Goal: Transaction & Acquisition: Purchase product/service

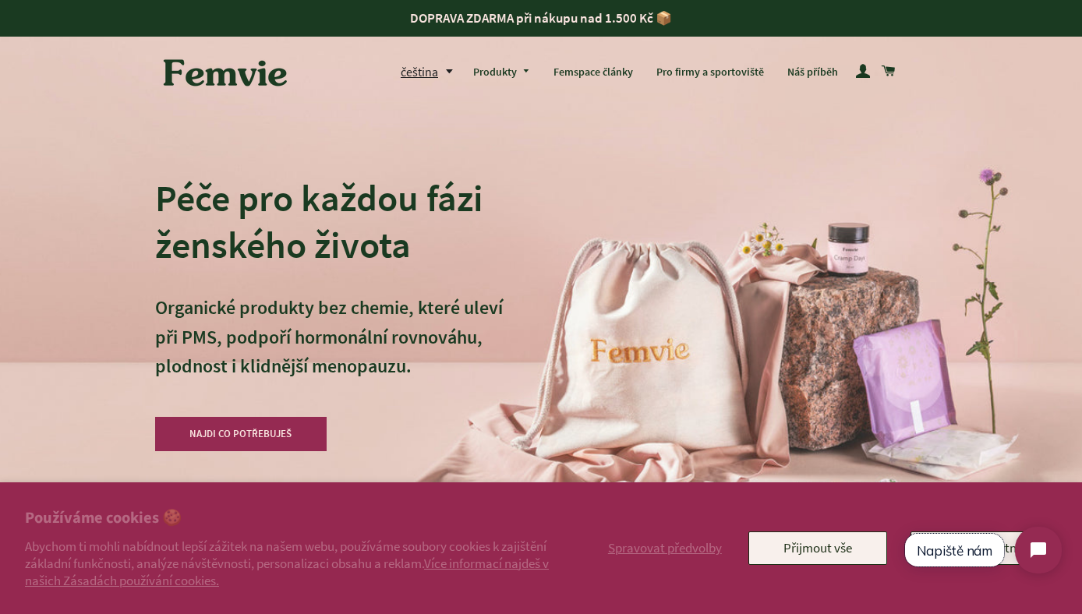
click at [982, 562] on button "Napiště nám" at bounding box center [954, 550] width 99 height 33
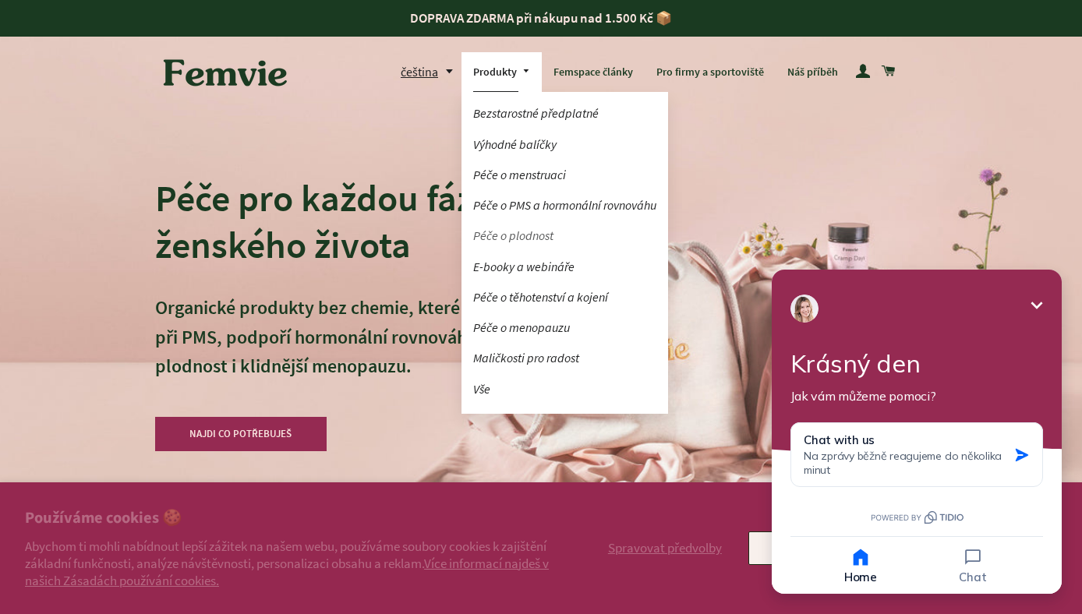
click at [511, 232] on link "Péče o plodnost" at bounding box center [564, 235] width 207 height 27
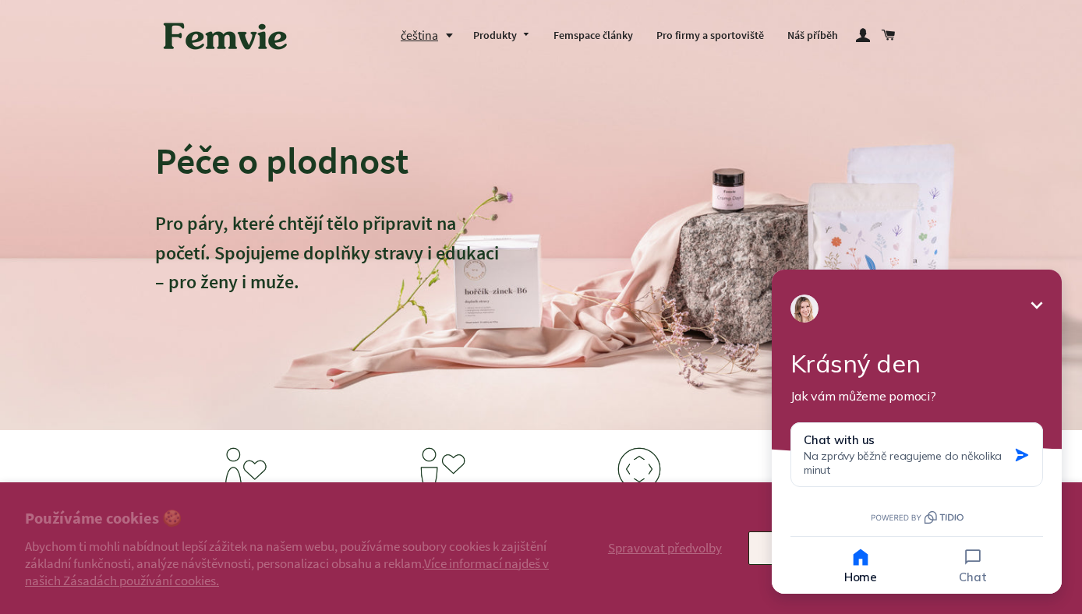
click at [1039, 304] on icon "Minimize" at bounding box center [1037, 305] width 12 height 7
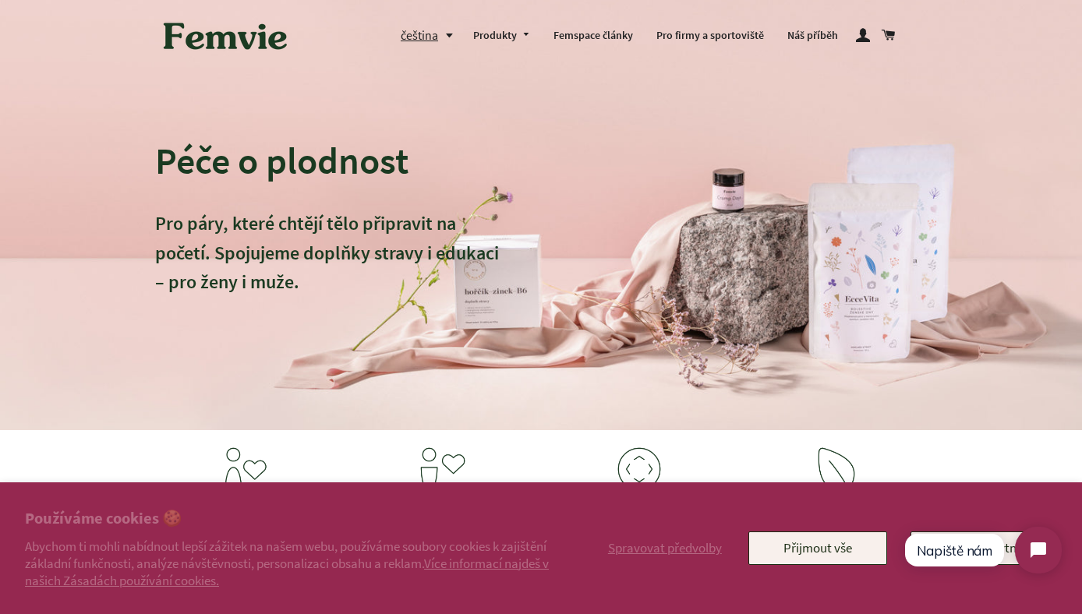
click html "Napiště nám"
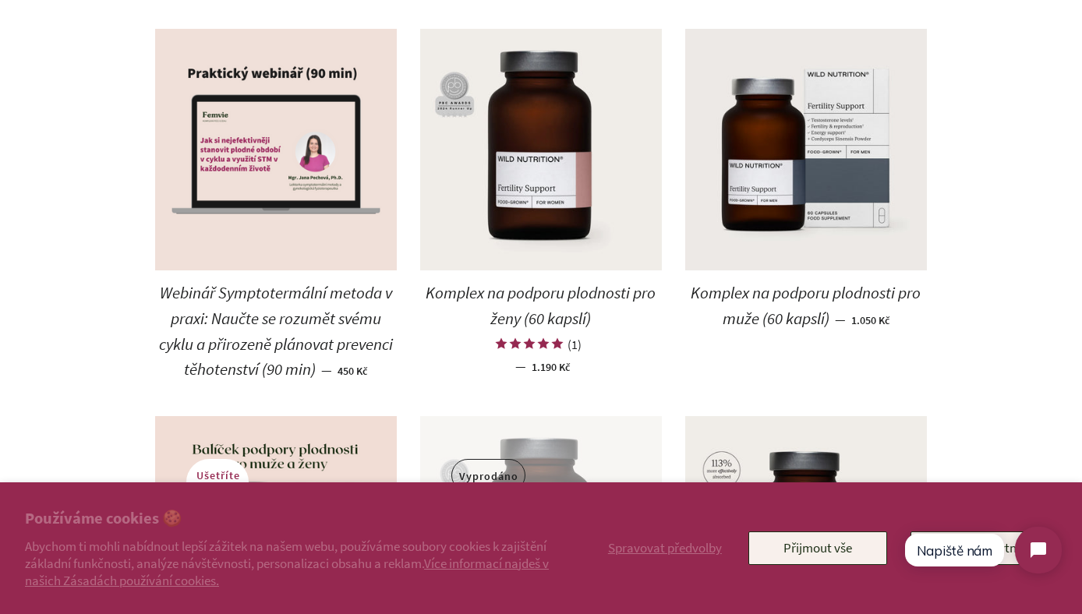
scroll to position [750, 0]
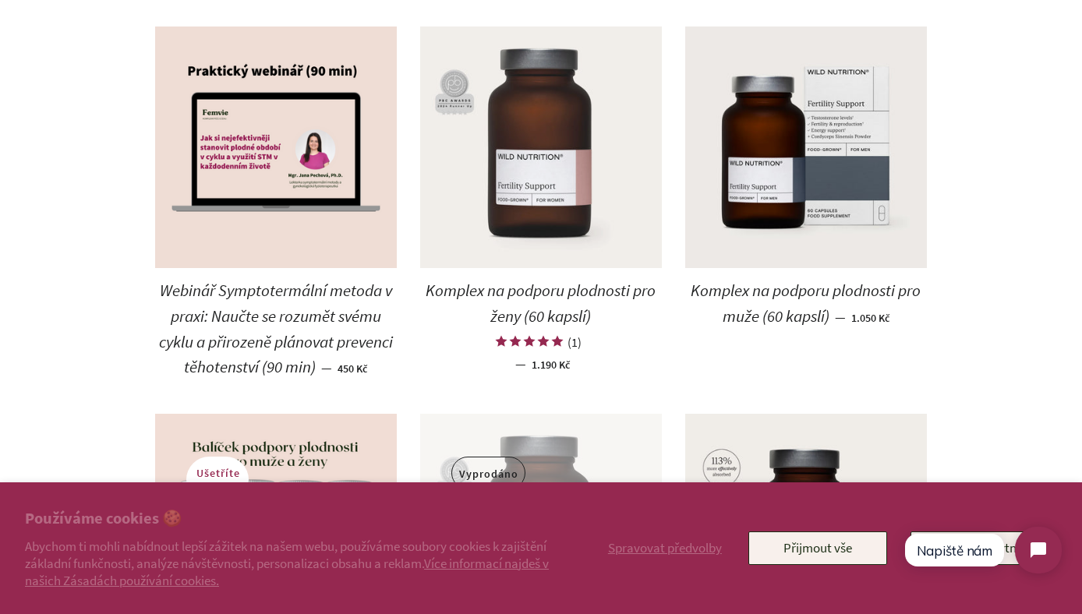
click at [556, 167] on img at bounding box center [541, 148] width 242 height 242
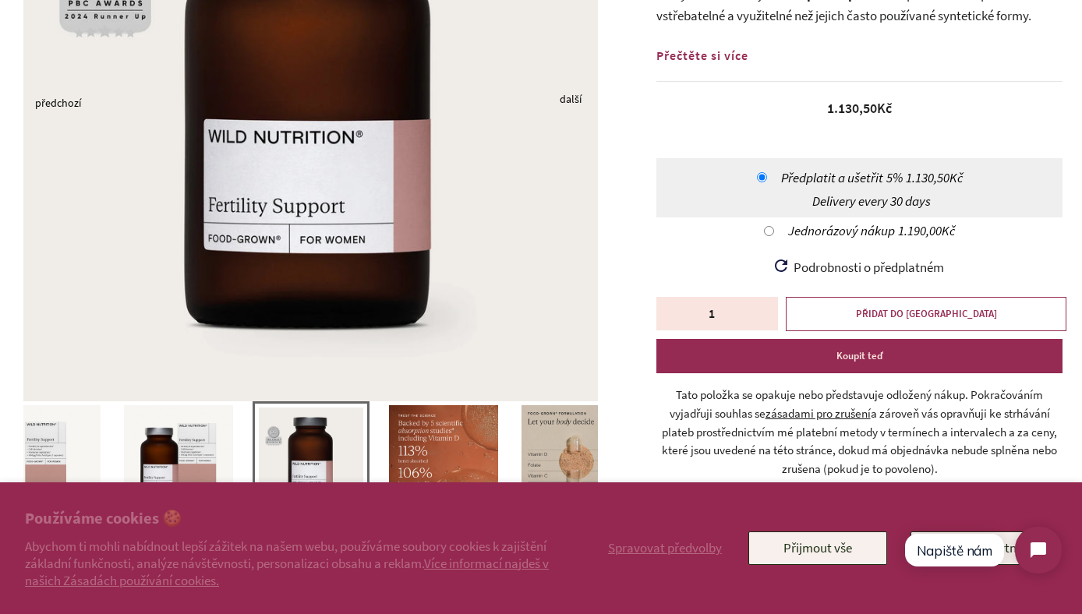
scroll to position [340, 0]
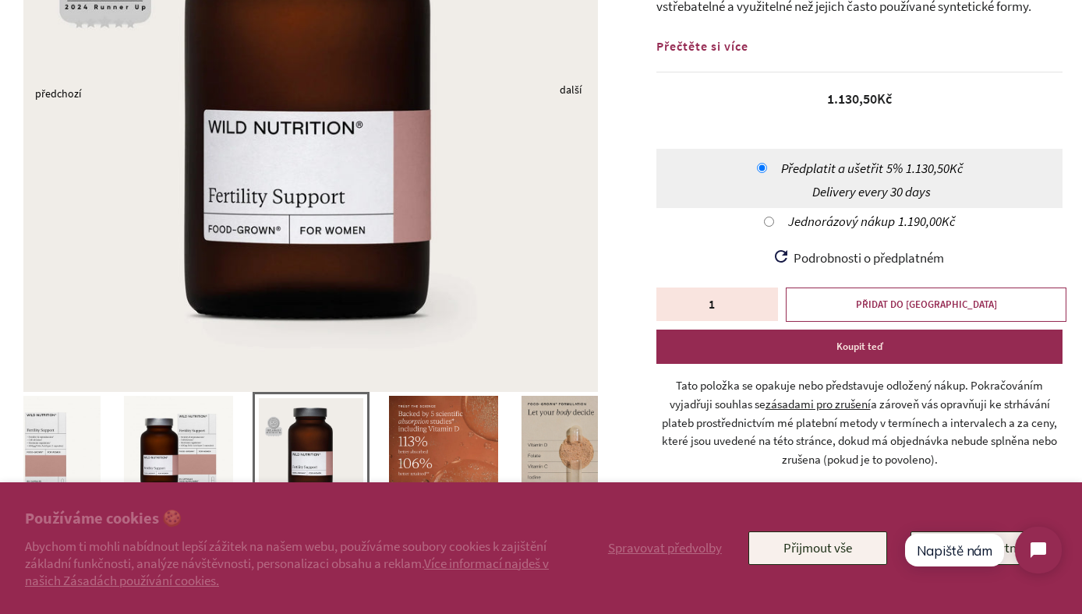
click at [769, 221] on input "Jednorázový nákup 1.190,00Kč" at bounding box center [769, 222] width 10 height 10
radio input "true"
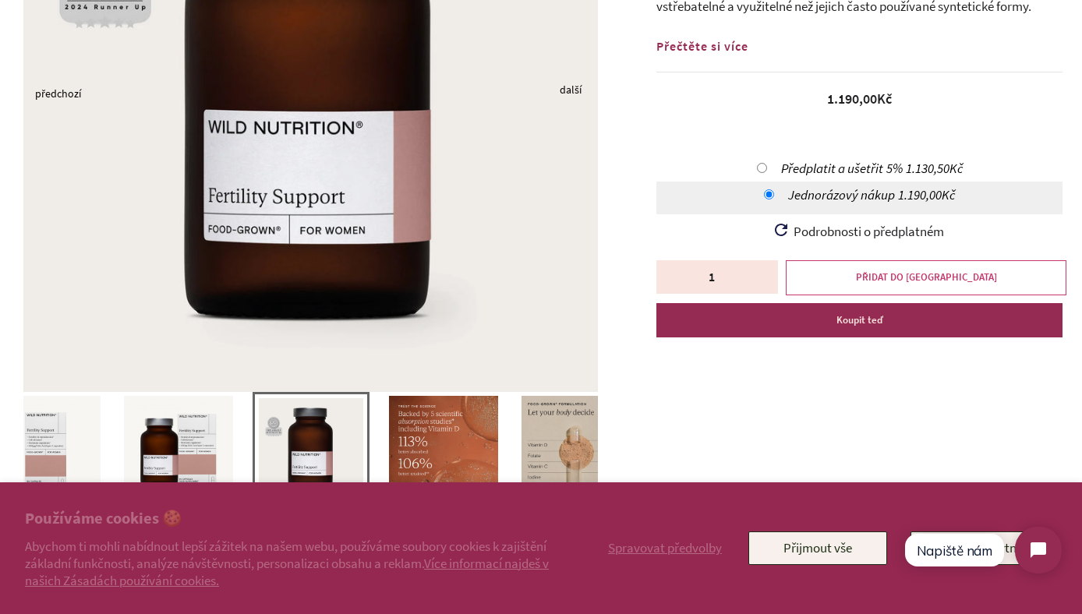
click at [895, 278] on span "PŘIDAT DO KOŠÍKU" at bounding box center [926, 276] width 141 height 13
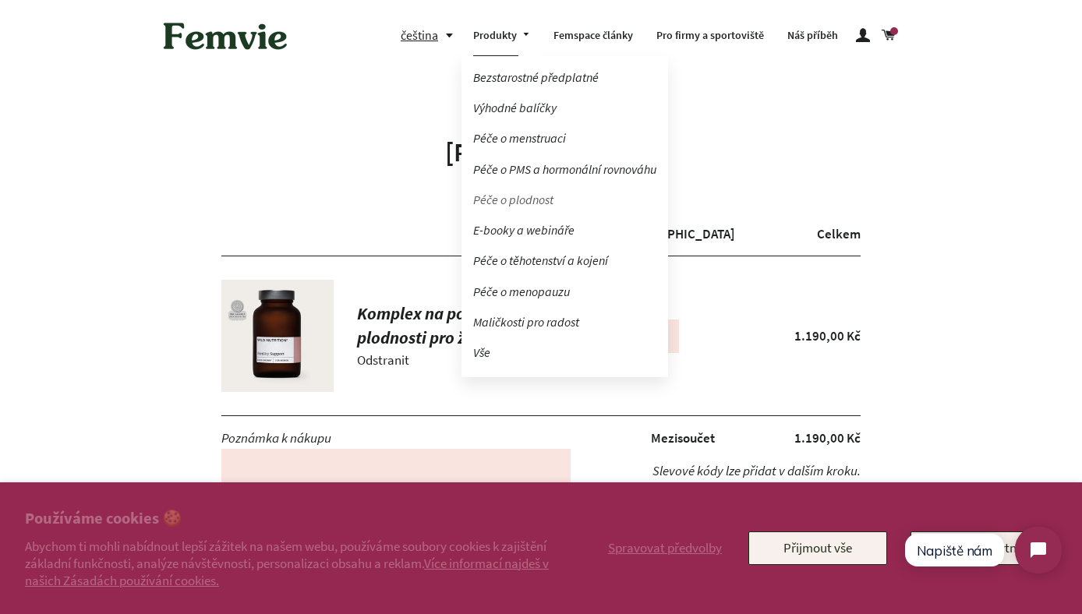
click at [513, 200] on link "Péče o plodnost" at bounding box center [564, 199] width 207 height 27
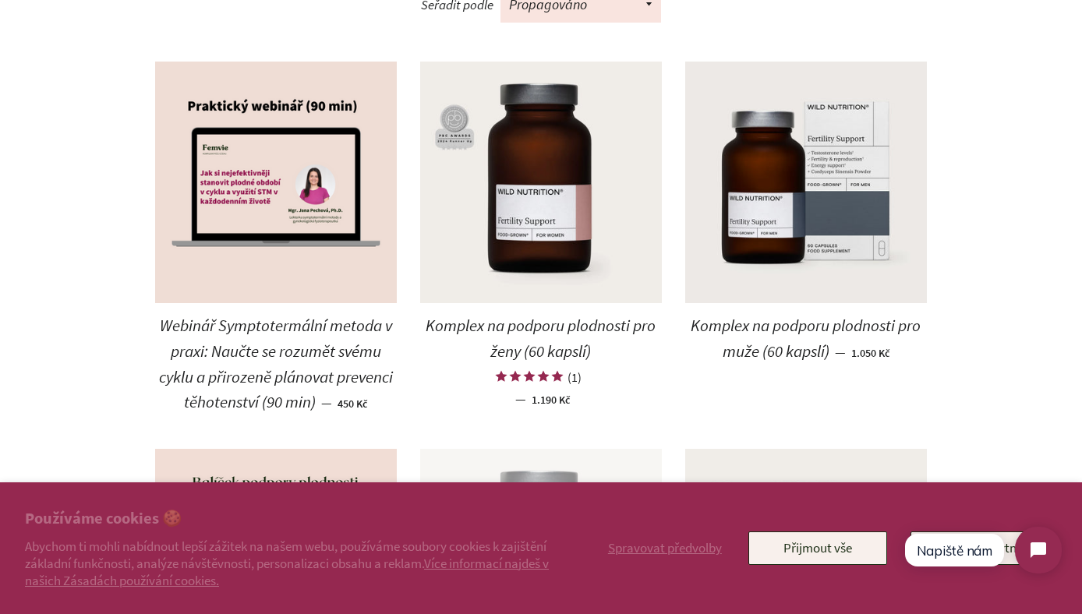
scroll to position [717, 0]
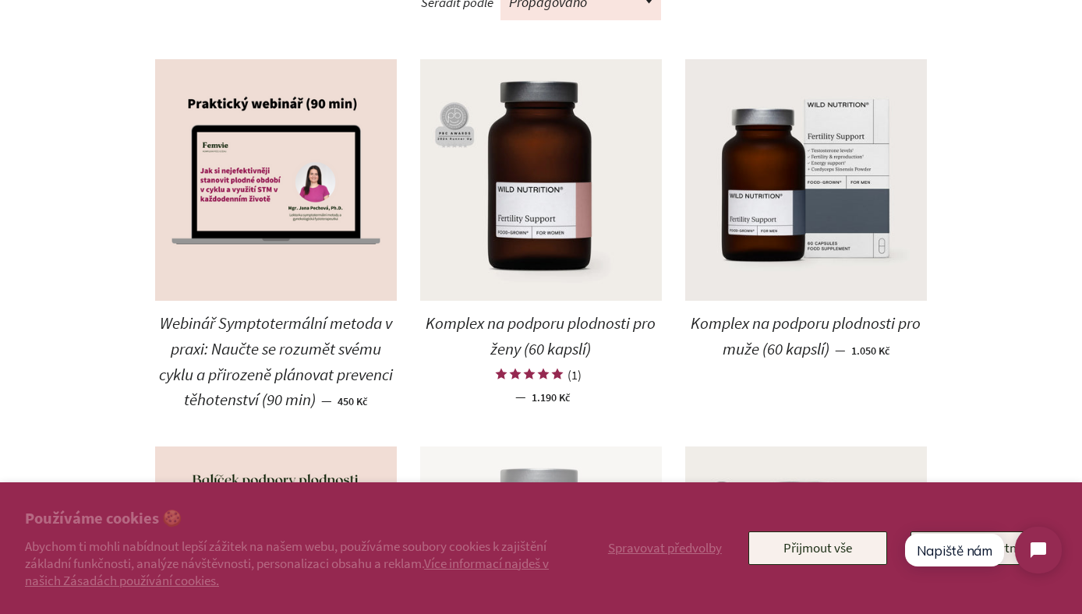
click at [783, 320] on span "Komplex na podporu plodnosti pro muže (60 kapslí)" at bounding box center [806, 336] width 230 height 47
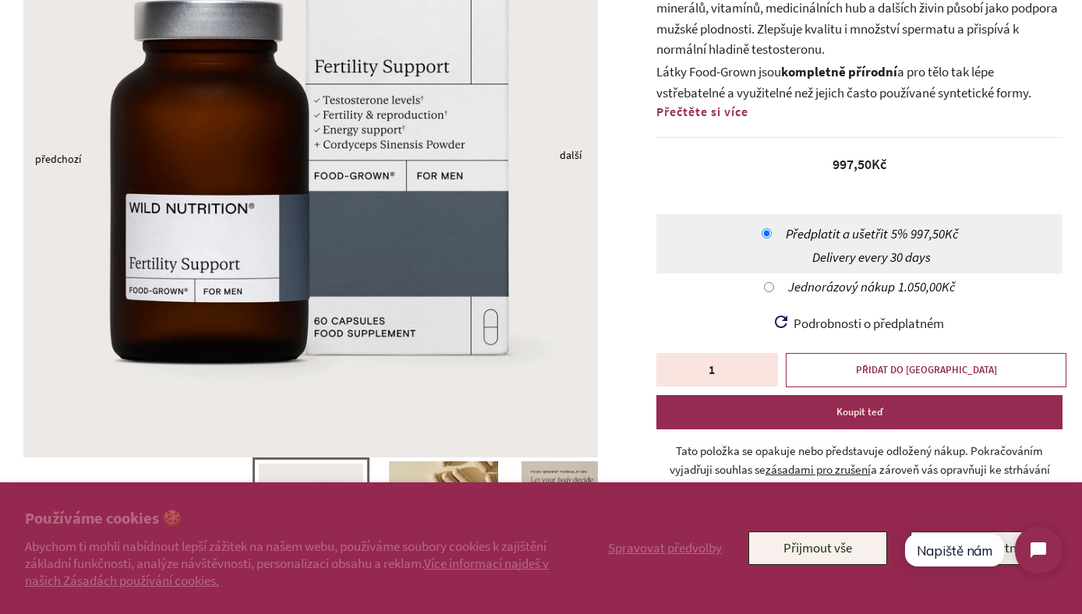
scroll to position [214, 0]
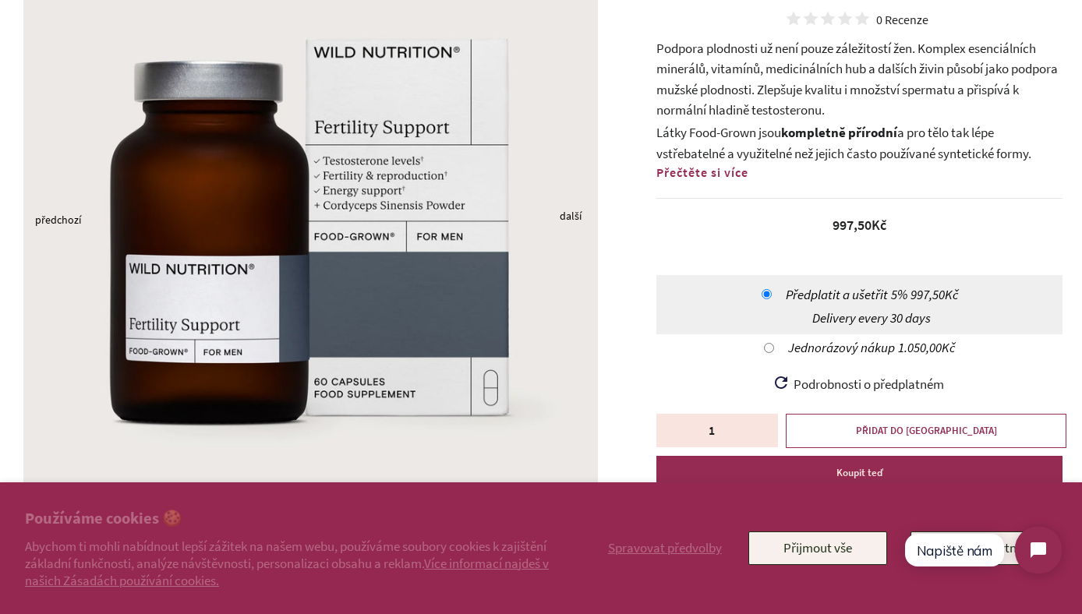
click at [570, 207] on img at bounding box center [310, 231] width 575 height 575
click at [565, 216] on button "Next" at bounding box center [564, 218] width 8 height 4
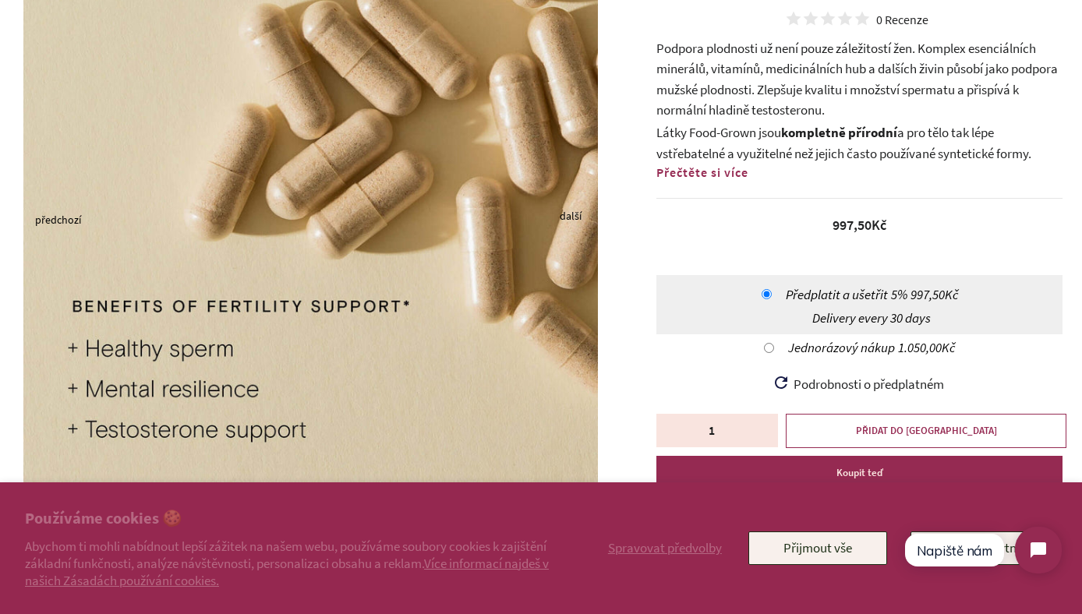
click at [565, 216] on button "Next" at bounding box center [564, 218] width 8 height 4
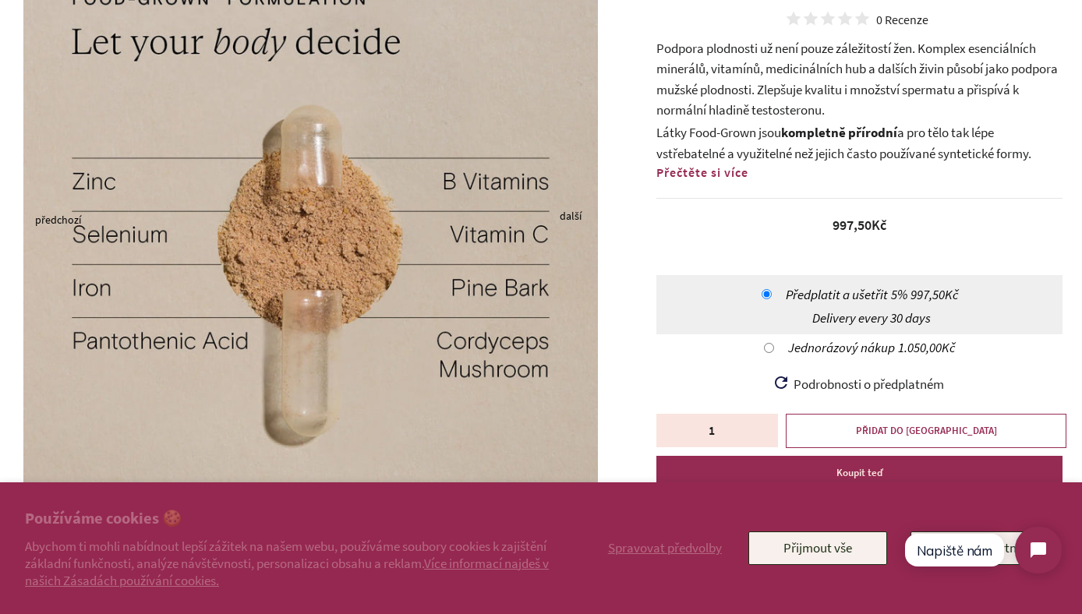
click at [565, 216] on button "Next" at bounding box center [564, 218] width 8 height 4
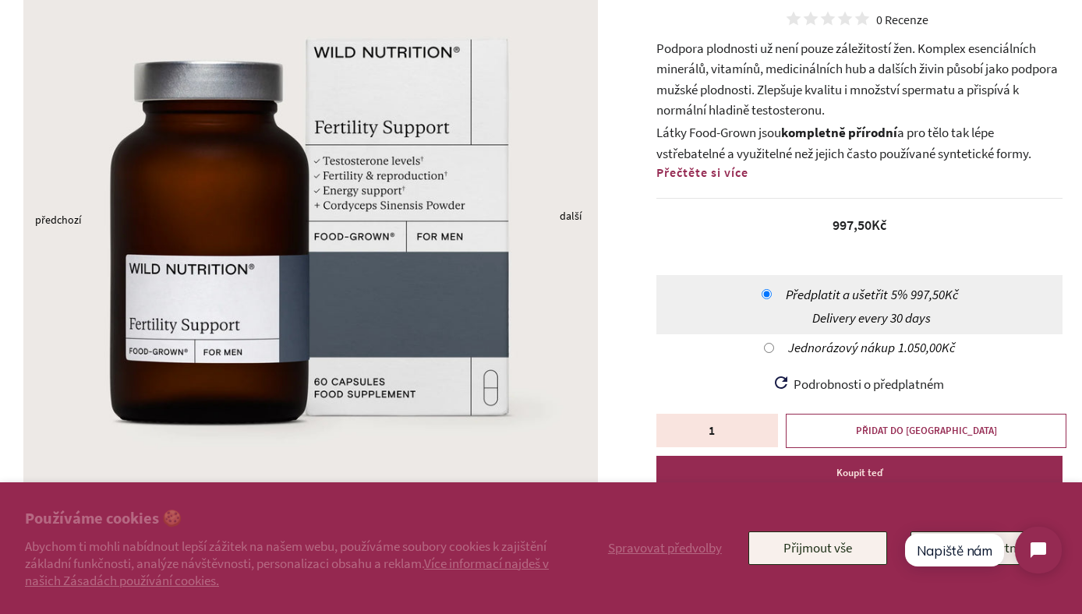
click at [565, 216] on button "Next" at bounding box center [564, 218] width 8 height 4
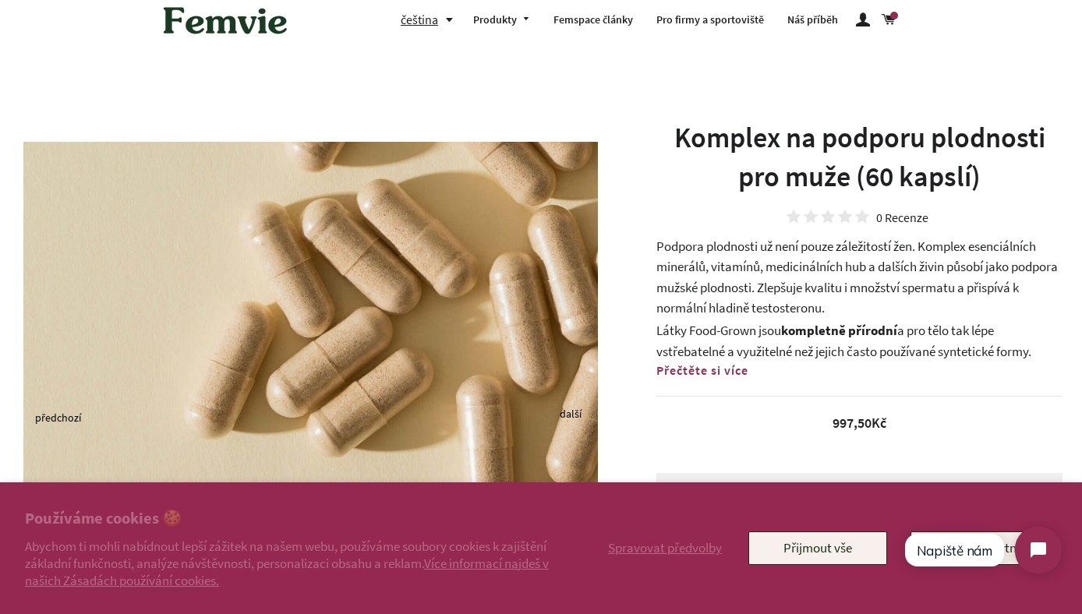
scroll to position [0, 0]
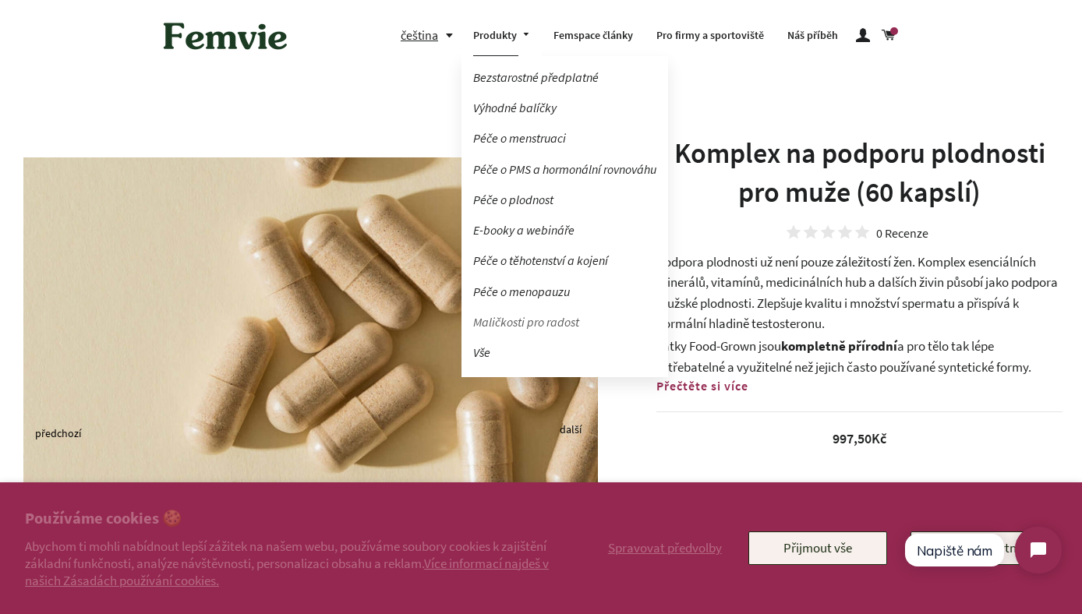
click at [508, 325] on link "Maličkosti pro radost" at bounding box center [564, 322] width 207 height 27
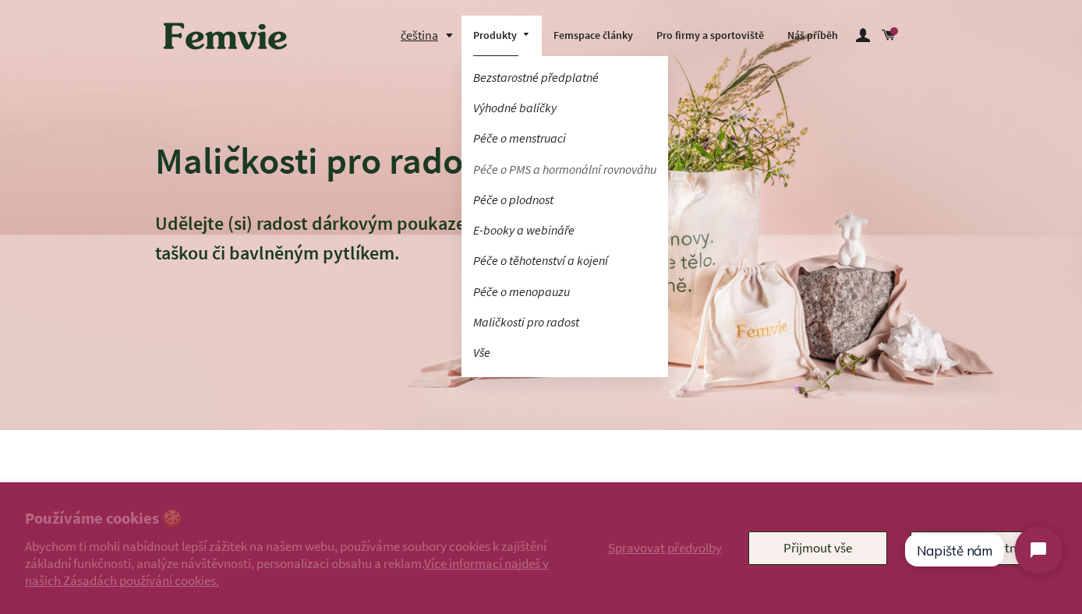
click at [548, 168] on link "Péče o PMS a hormonální rovnováhu" at bounding box center [564, 169] width 207 height 27
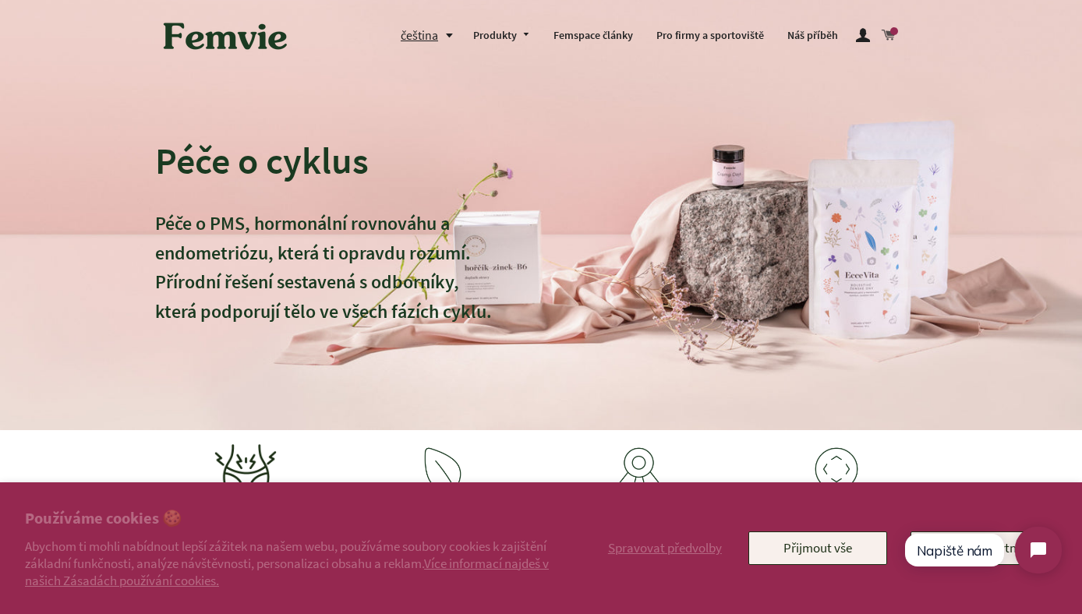
click at [896, 34] on span at bounding box center [894, 31] width 8 height 8
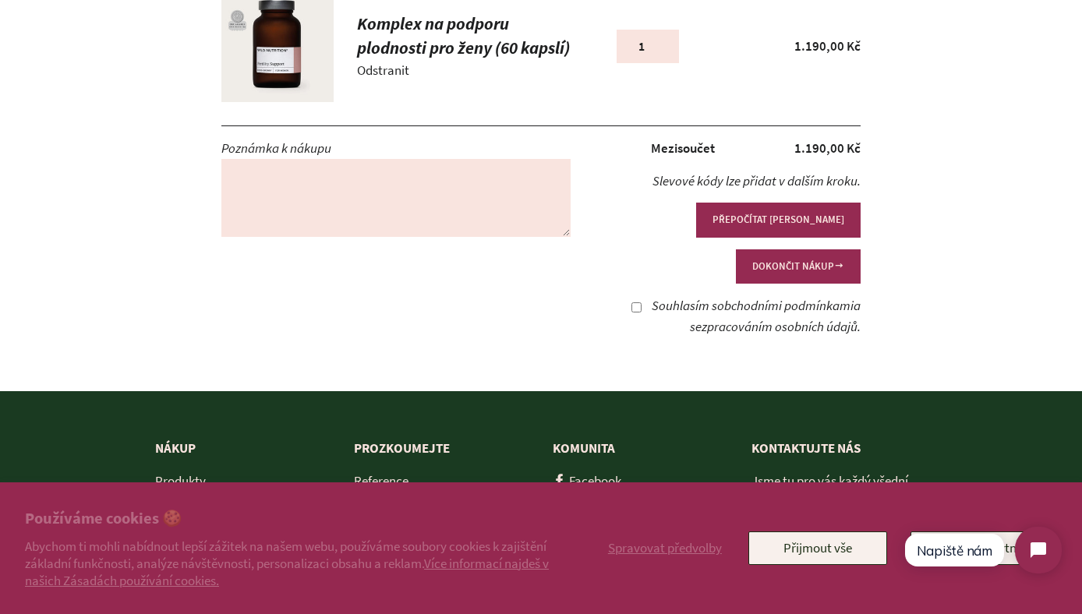
scroll to position [285, 0]
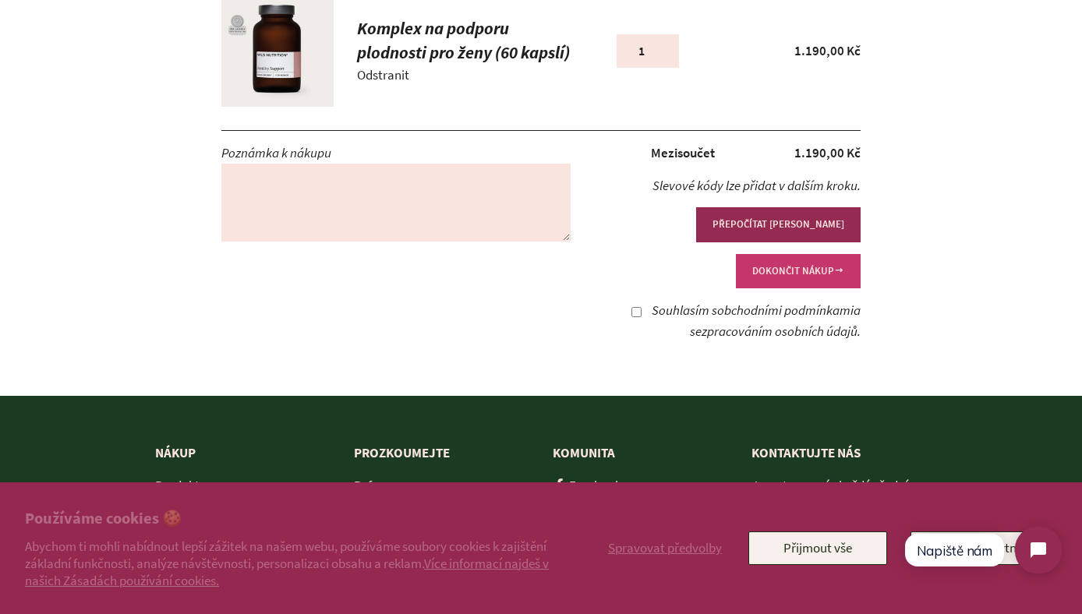
click at [795, 254] on button "DOKONČIT NÁKUP" at bounding box center [798, 271] width 125 height 34
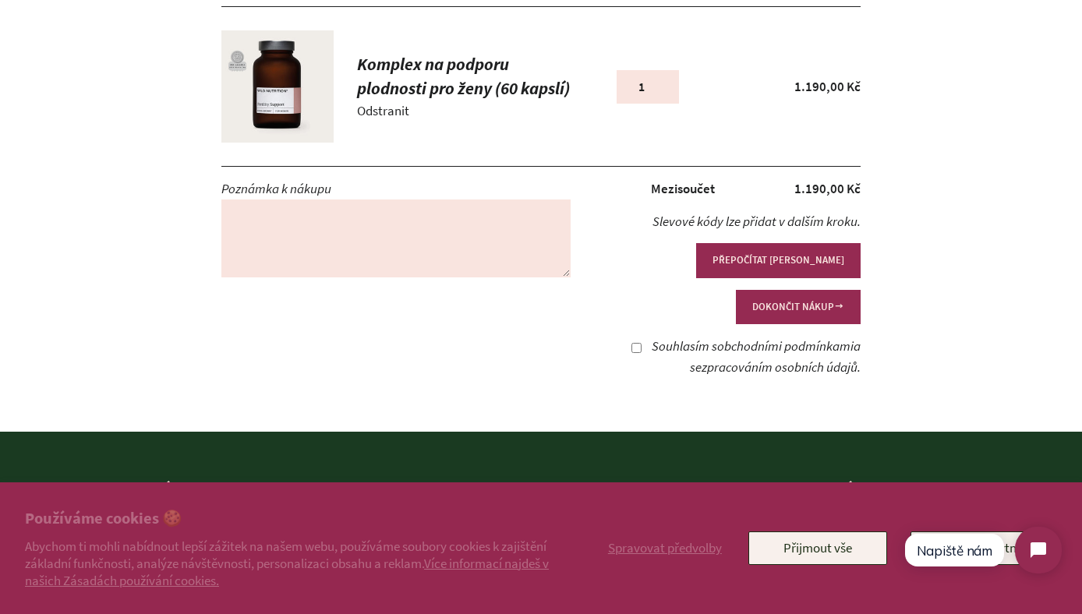
scroll to position [254, 0]
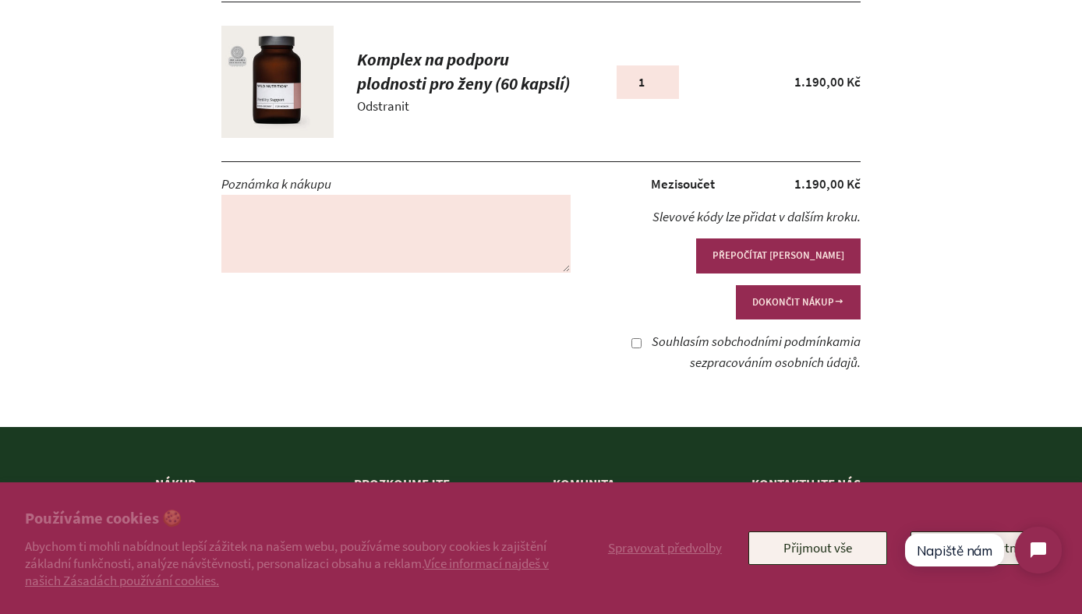
click at [631, 338] on input "Souhlasím s obchodními podmínkami a se zpracováním osobních údajů ." at bounding box center [636, 343] width 10 height 10
checkbox input "true"
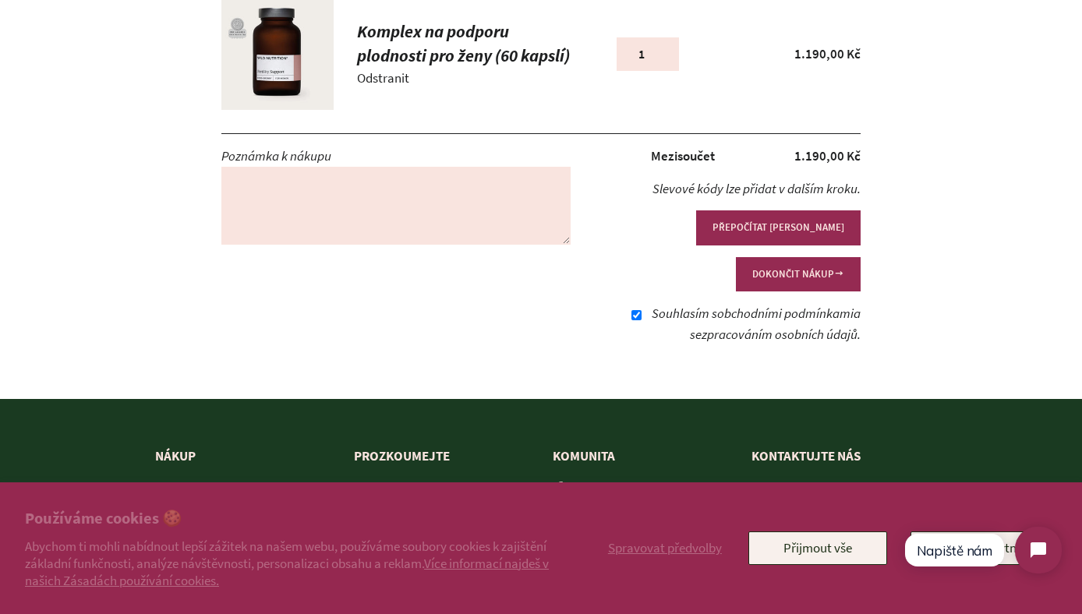
scroll to position [289, 0]
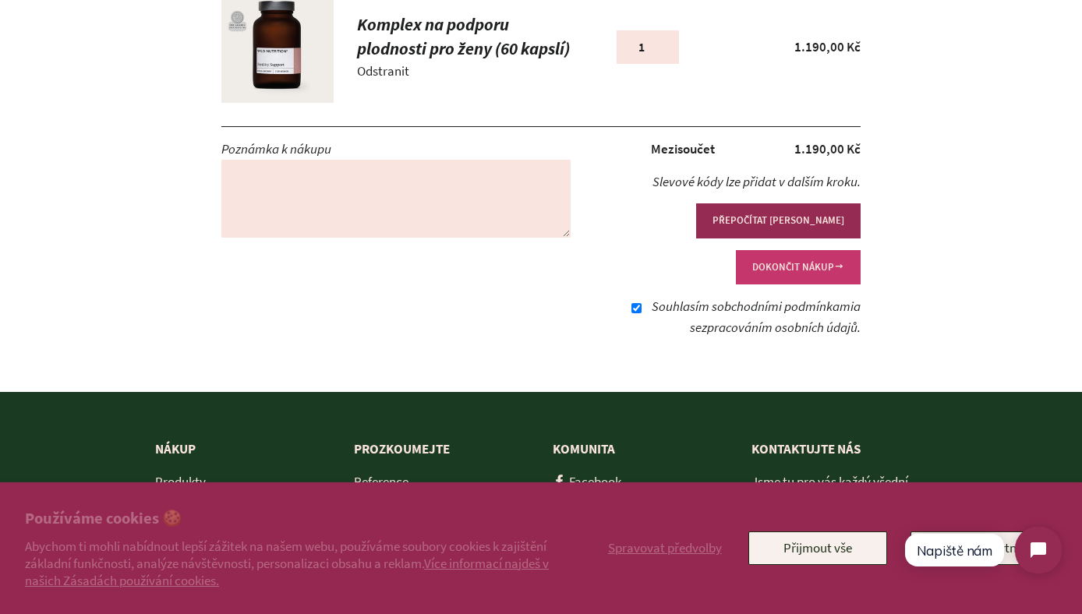
click at [780, 250] on button "DOKONČIT NÁKUP" at bounding box center [798, 267] width 125 height 34
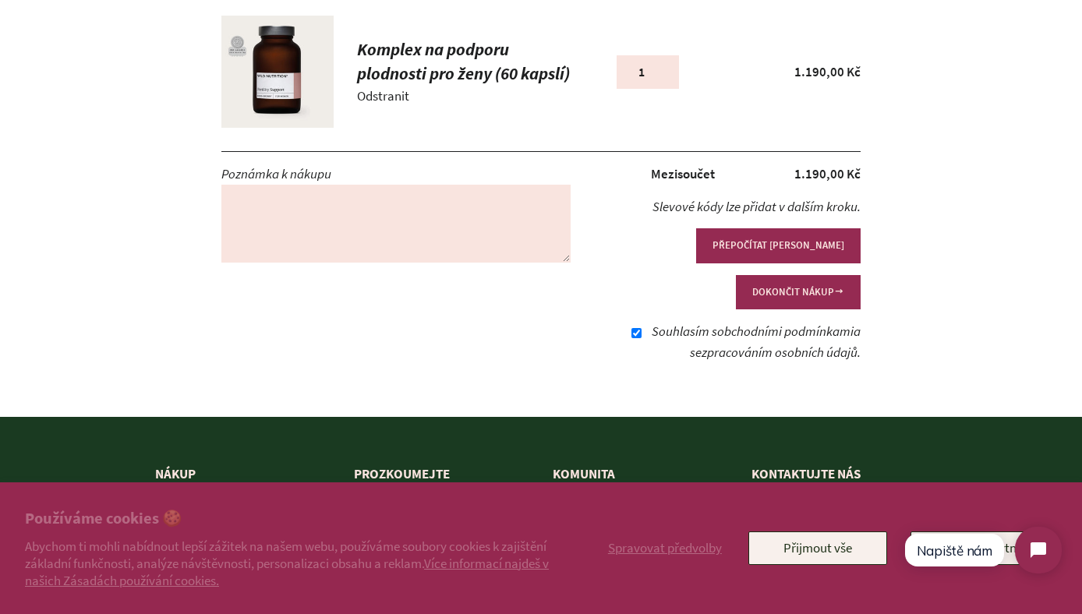
scroll to position [267, 0]
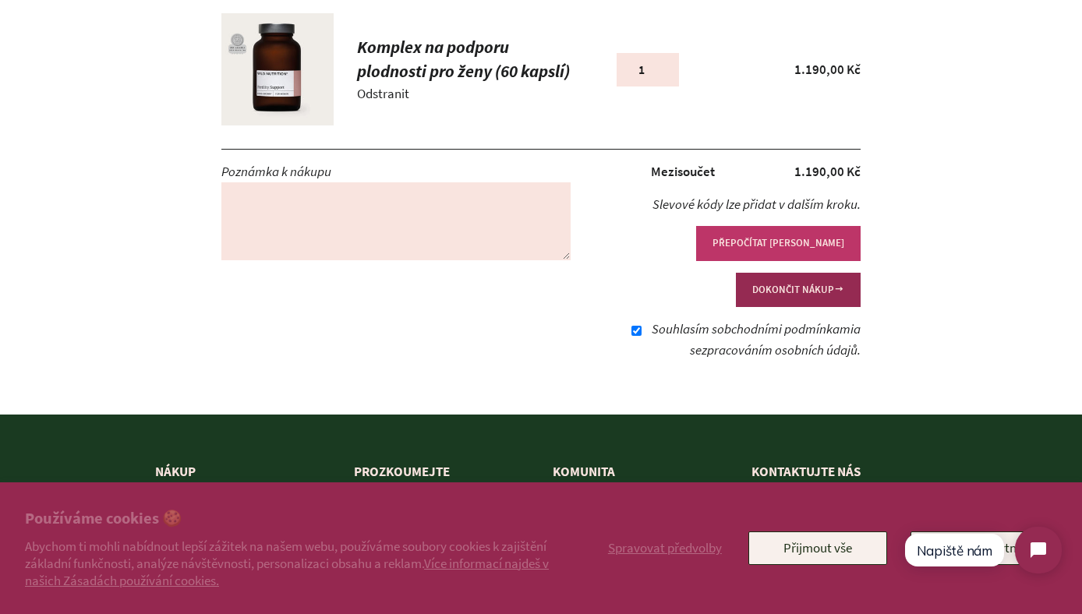
click at [696, 252] on button "PŘEPOČÍTAT [PERSON_NAME]" at bounding box center [778, 243] width 164 height 34
